Goal: Task Accomplishment & Management: Complete application form

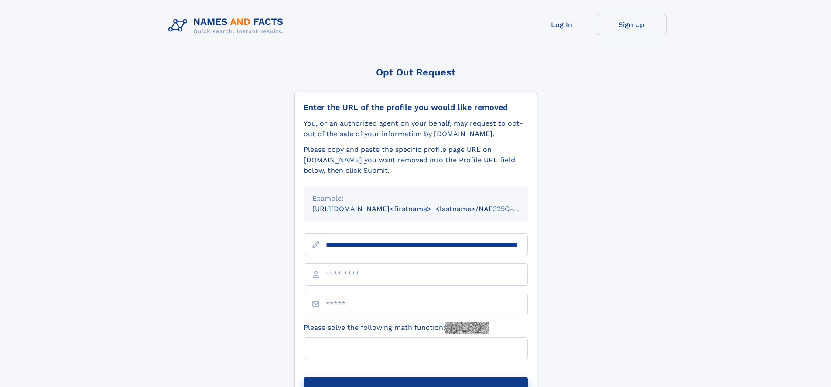
scroll to position [0, 86]
type input "**********"
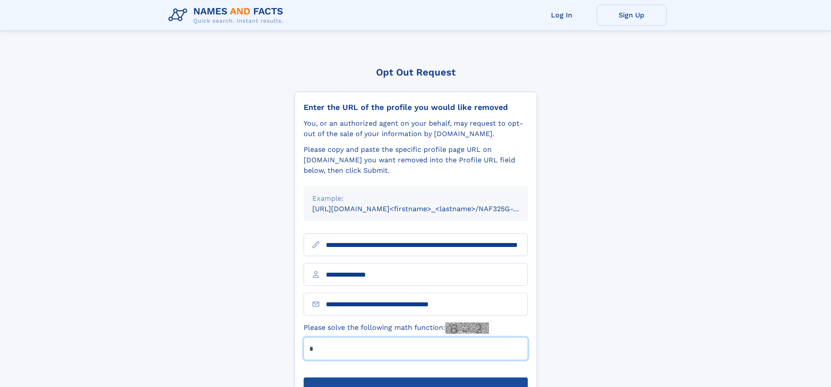
type input "*"
click at [415, 377] on button "Submit Opt Out Request" at bounding box center [415, 391] width 224 height 28
